Goal: Information Seeking & Learning: Learn about a topic

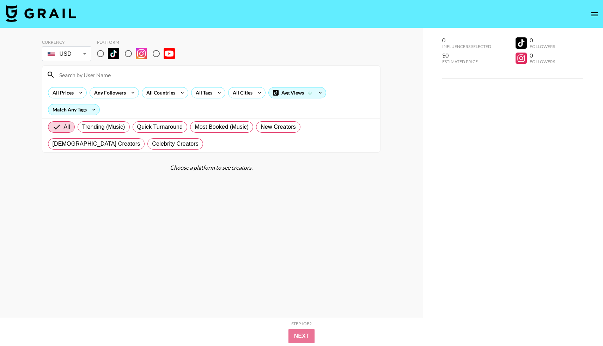
click at [98, 53] on input "radio" at bounding box center [100, 53] width 15 height 15
radio input "true"
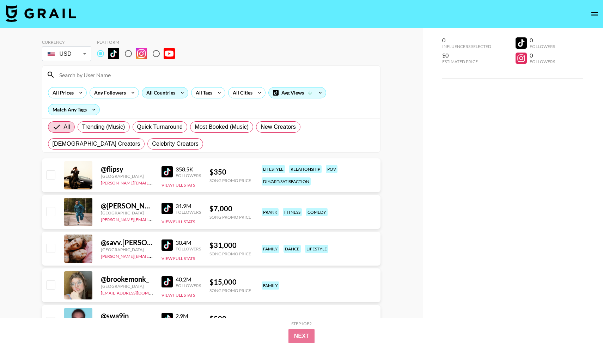
click at [172, 92] on div "All Countries" at bounding box center [159, 93] width 35 height 11
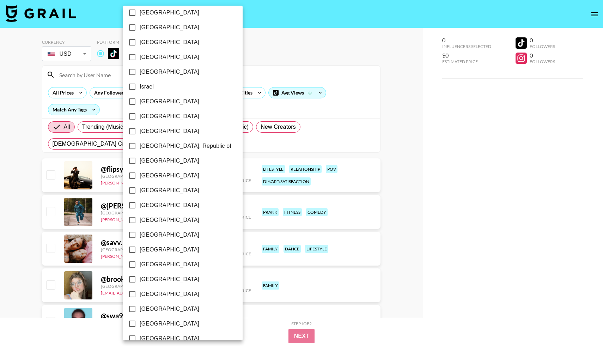
scroll to position [477, 0]
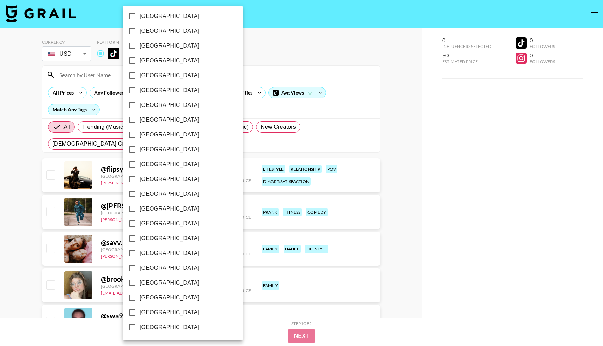
click at [132, 305] on input "[GEOGRAPHIC_DATA]" at bounding box center [132, 312] width 15 height 15
checkbox input "true"
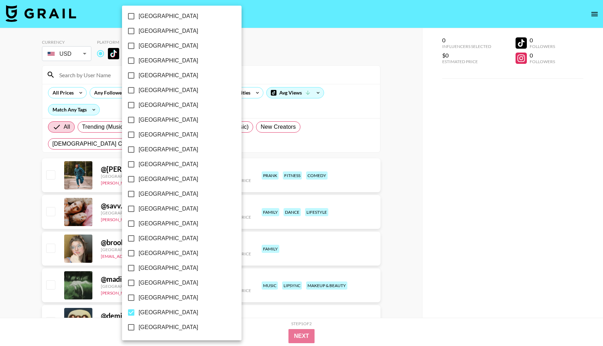
click at [416, 156] on div at bounding box center [301, 173] width 603 height 346
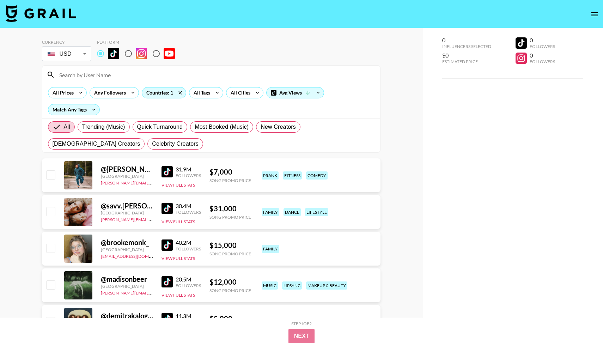
scroll to position [69, 0]
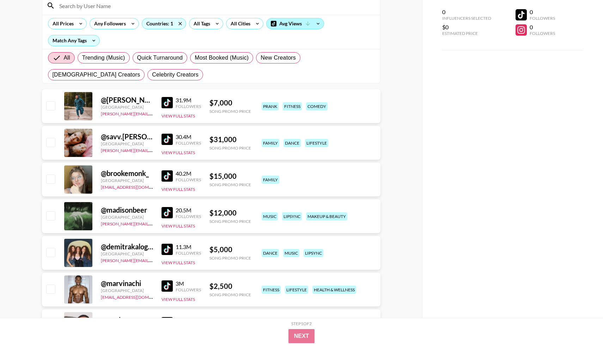
click at [303, 28] on div "Avg Views" at bounding box center [295, 23] width 57 height 11
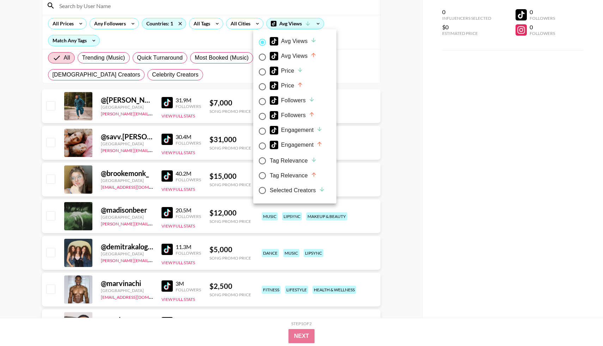
click at [301, 55] on div "Avg Views" at bounding box center [293, 56] width 47 height 8
click at [270, 55] on input "Avg Views" at bounding box center [262, 57] width 15 height 15
radio input "true"
radio input "false"
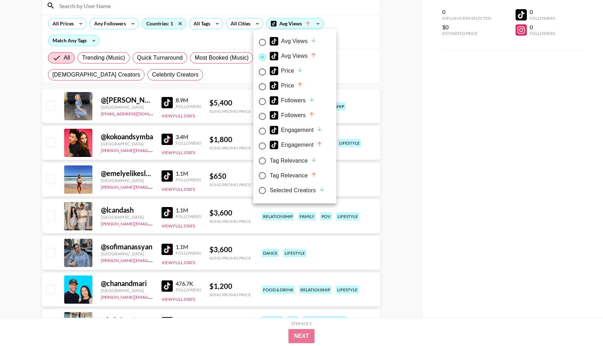
click at [412, 98] on div at bounding box center [301, 173] width 603 height 346
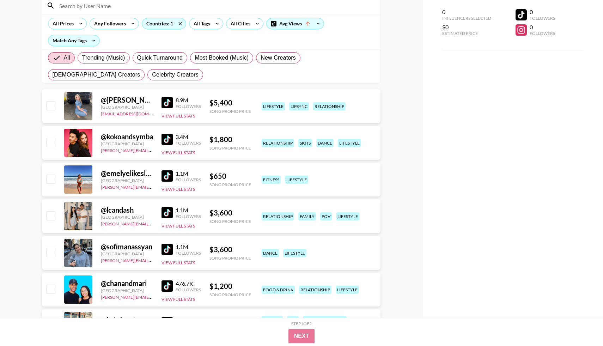
click at [287, 18] on div "All Prices Any Followers Countries: 1 All Tags All Cities Avg Views Match Any T…" at bounding box center [211, 32] width 338 height 34
click at [287, 19] on div "Avg Views" at bounding box center [295, 23] width 57 height 11
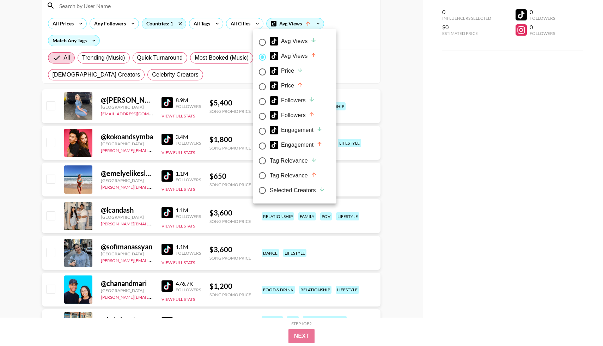
click at [295, 88] on div "Price" at bounding box center [287, 86] width 34 height 8
click at [270, 88] on input "Price" at bounding box center [262, 86] width 15 height 15
radio input "true"
radio input "false"
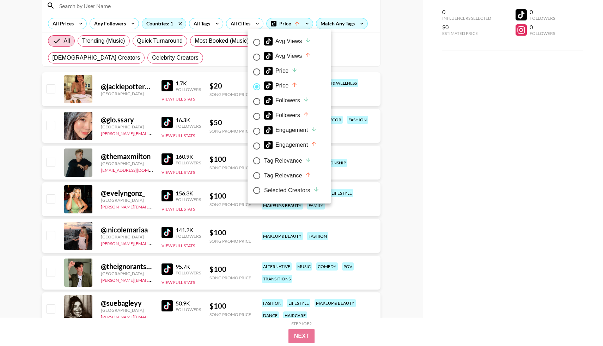
click at [414, 123] on div at bounding box center [301, 173] width 603 height 346
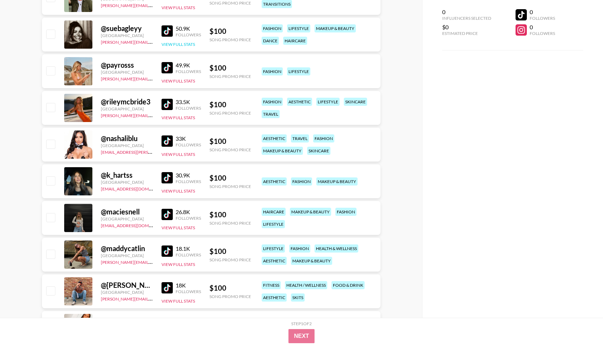
scroll to position [345, 0]
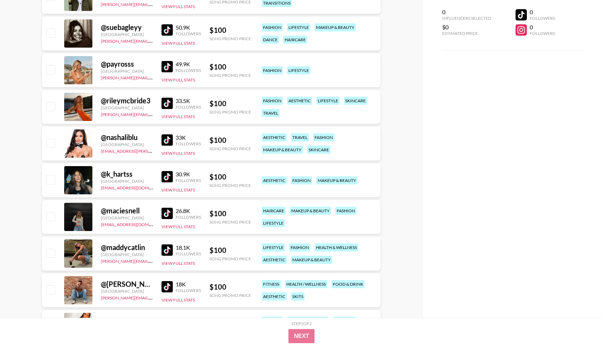
click at [165, 64] on img at bounding box center [167, 66] width 11 height 11
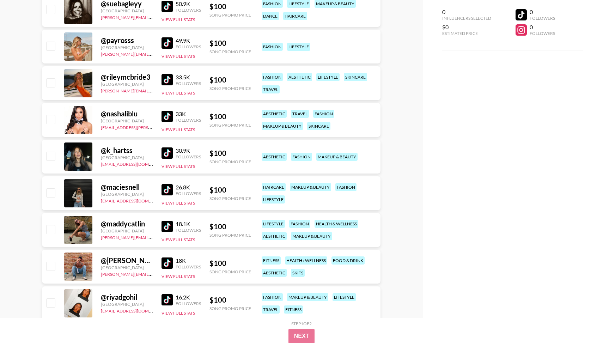
scroll to position [370, 0]
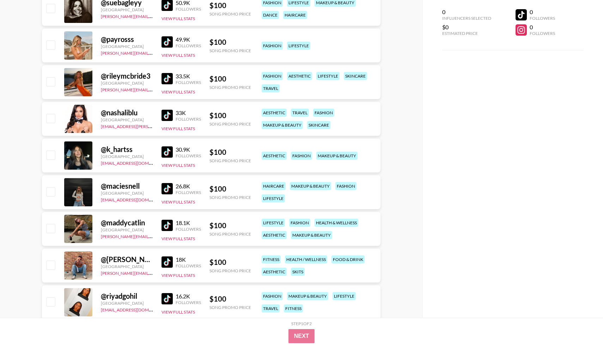
click at [163, 77] on img at bounding box center [167, 78] width 11 height 11
click at [168, 156] on img at bounding box center [167, 151] width 11 height 11
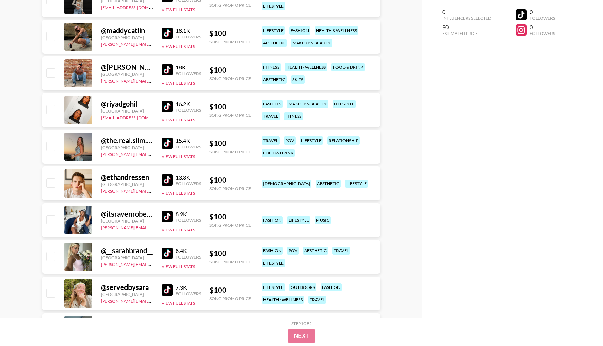
scroll to position [563, 0]
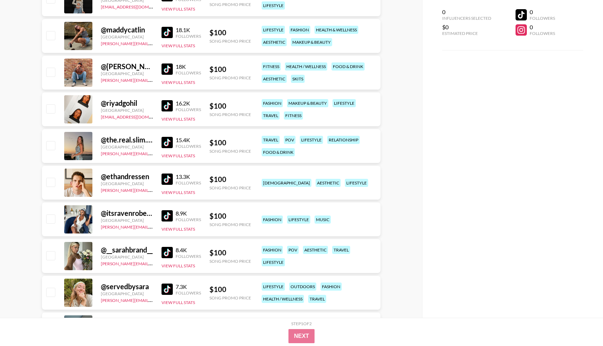
click at [171, 144] on img at bounding box center [167, 142] width 11 height 11
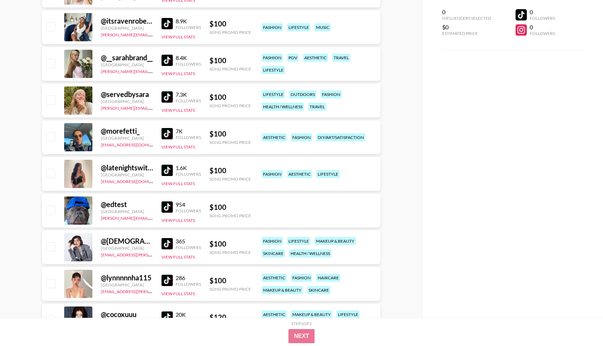
scroll to position [754, 0]
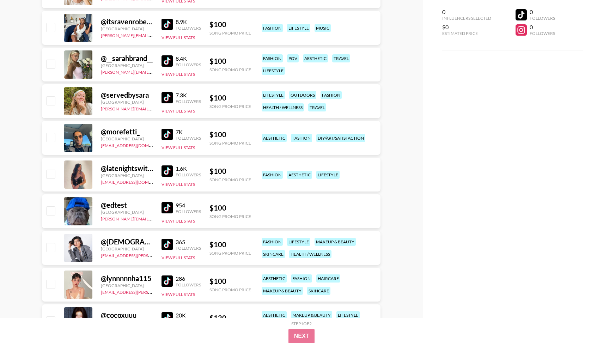
click at [162, 176] on img at bounding box center [167, 170] width 11 height 11
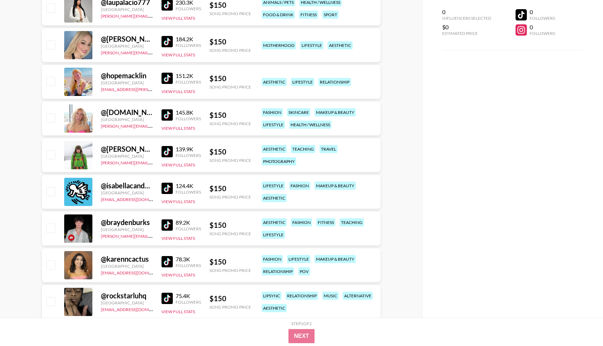
scroll to position [1289, 0]
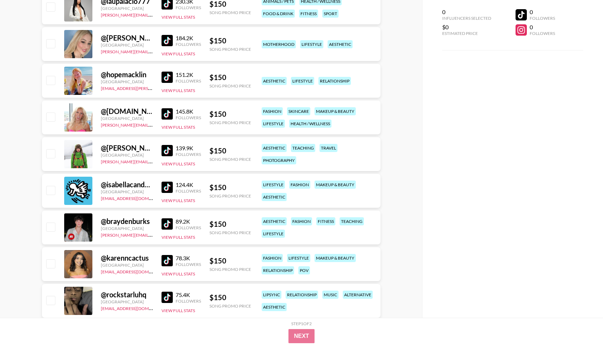
click at [165, 111] on img at bounding box center [167, 113] width 11 height 11
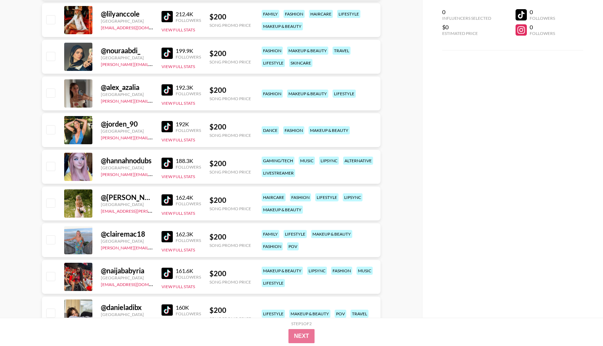
scroll to position [3615, 0]
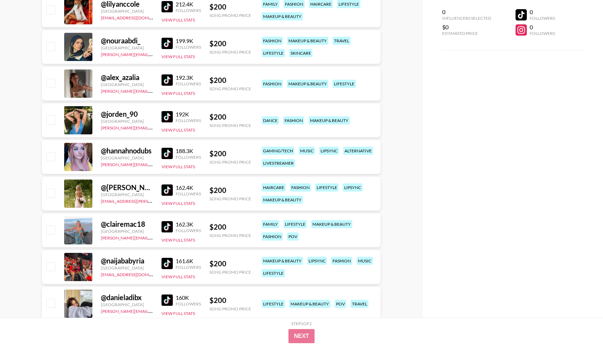
click at [169, 117] on img at bounding box center [167, 116] width 11 height 11
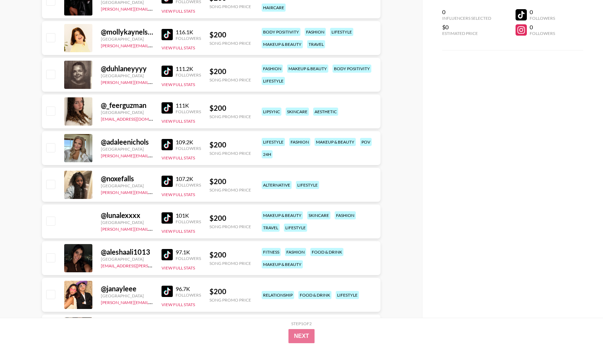
scroll to position [4362, 0]
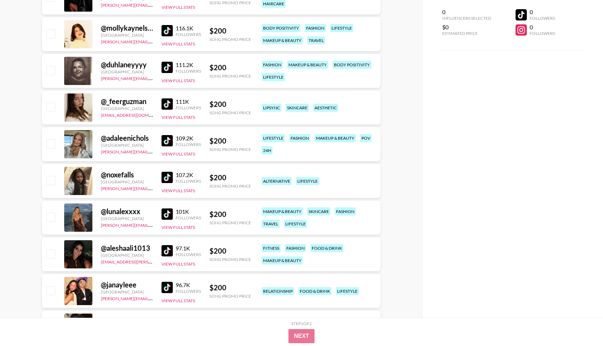
click at [164, 218] on img at bounding box center [167, 214] width 11 height 11
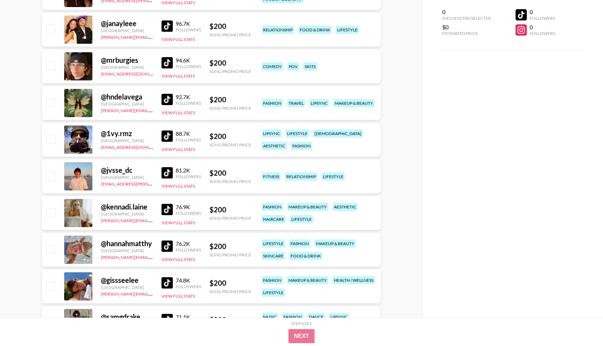
scroll to position [4644, 0]
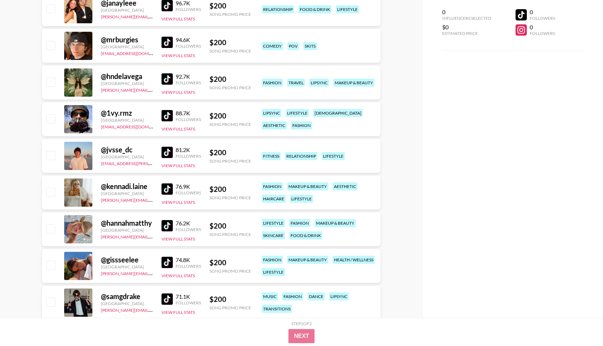
click at [168, 78] on img at bounding box center [167, 78] width 11 height 11
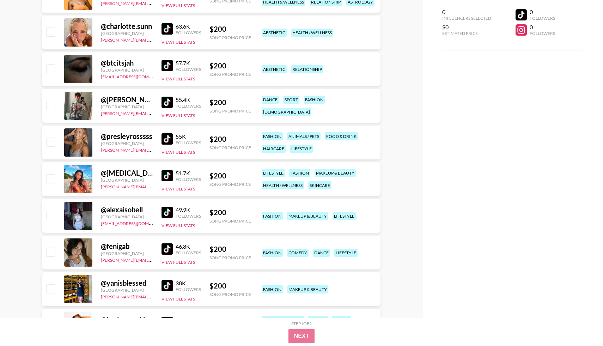
scroll to position [5098, 0]
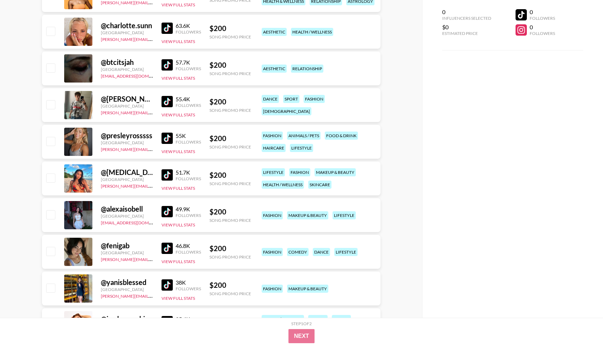
click at [173, 175] on link at bounding box center [169, 174] width 14 height 11
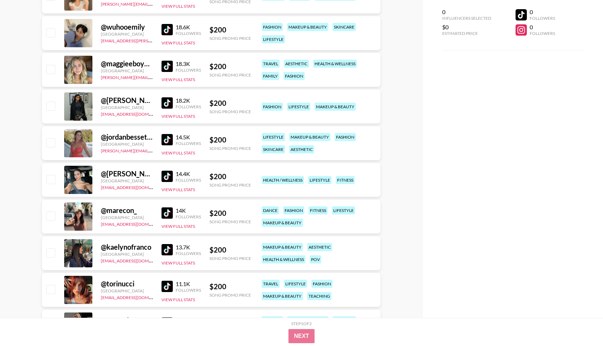
scroll to position [5721, 0]
click at [165, 172] on img at bounding box center [167, 175] width 11 height 11
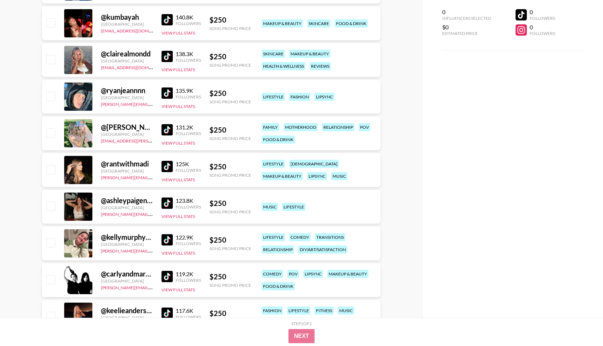
scroll to position [8043, 0]
click at [165, 204] on img at bounding box center [167, 202] width 11 height 11
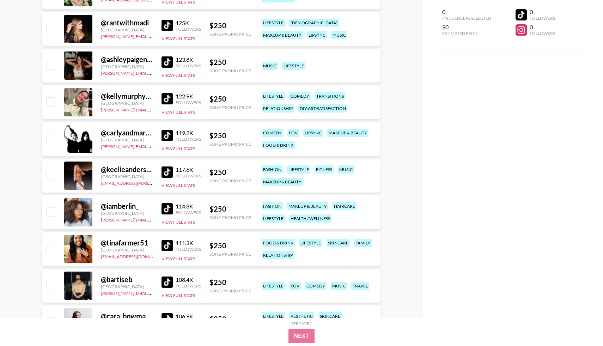
scroll to position [8184, 0]
click at [164, 175] on img at bounding box center [167, 171] width 11 height 11
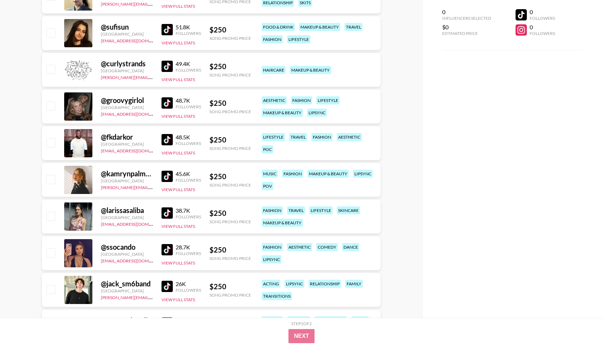
scroll to position [9071, 0]
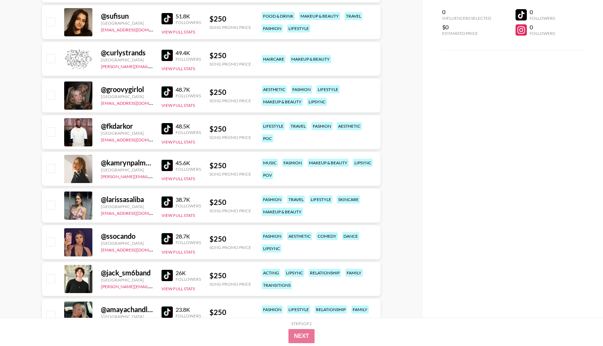
click at [168, 93] on img at bounding box center [167, 91] width 11 height 11
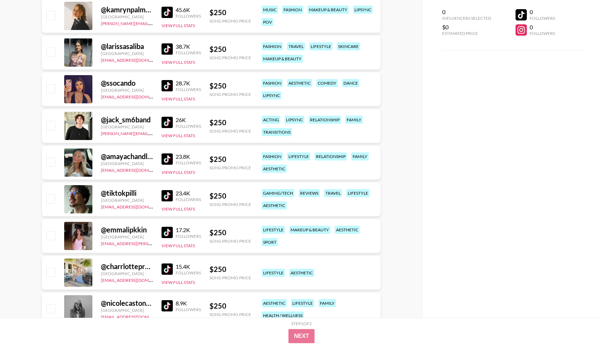
scroll to position [9225, 0]
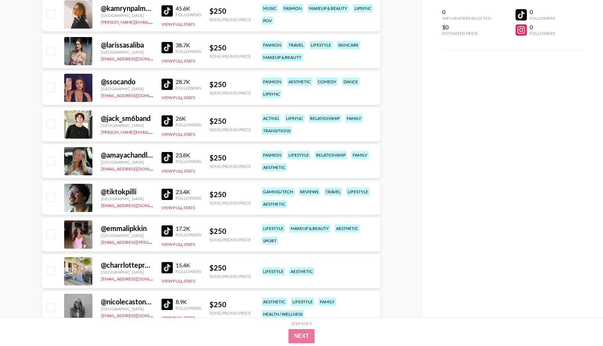
click at [166, 155] on img at bounding box center [167, 157] width 11 height 11
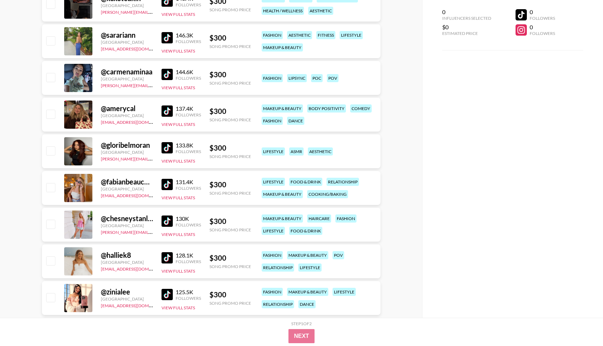
scroll to position [12705, 0]
